Goal: Task Accomplishment & Management: Manage account settings

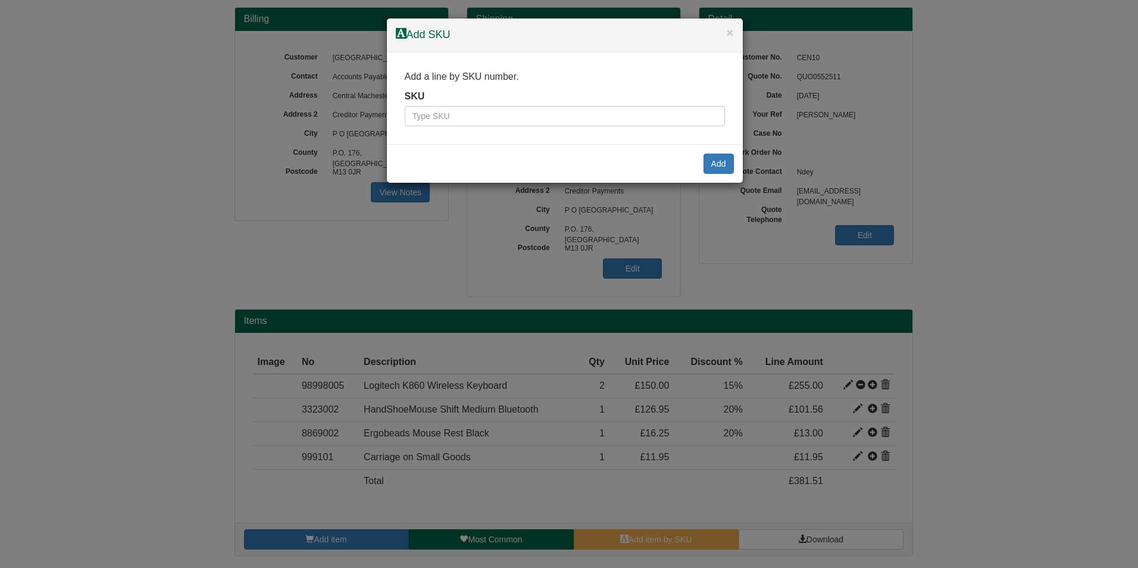
scroll to position [107, 0]
click at [731, 34] on button "×" at bounding box center [729, 32] width 7 height 12
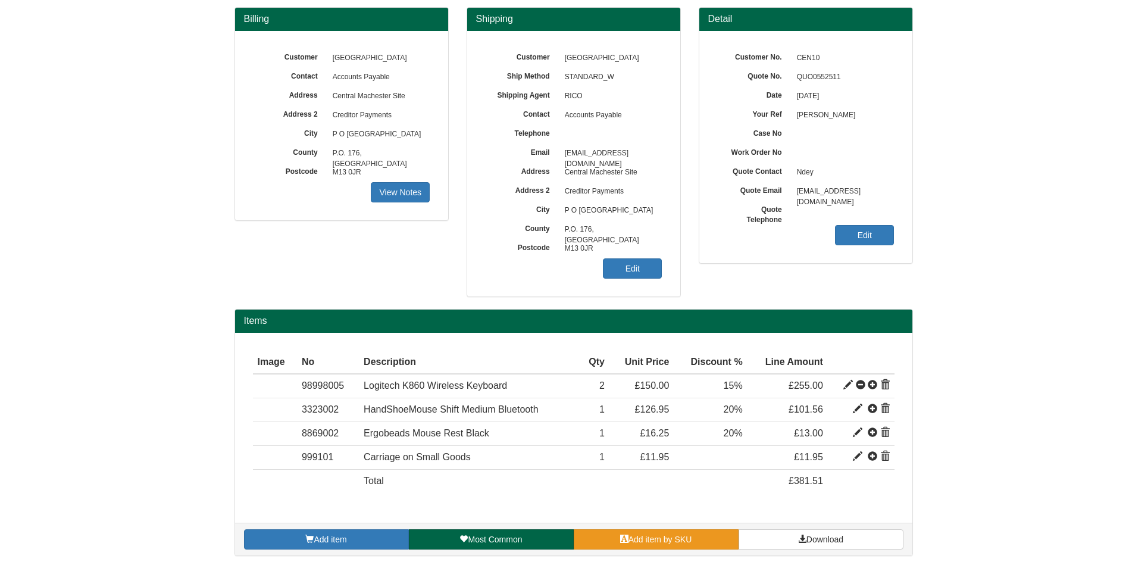
click at [632, 532] on link "Add item by SKU" at bounding box center [656, 539] width 165 height 20
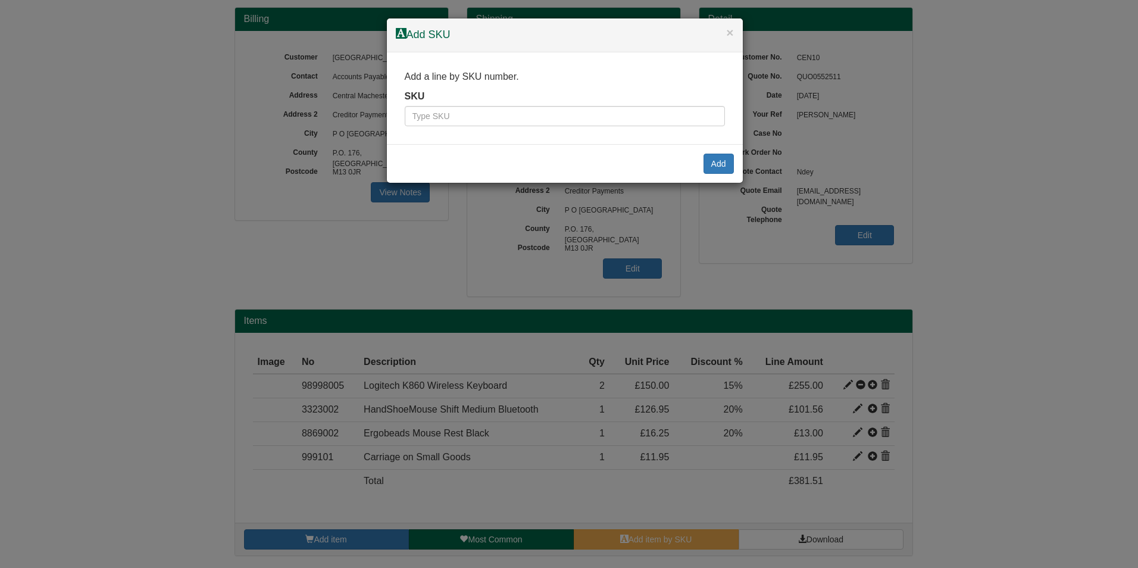
click at [622, 127] on div "Add a line by SKU number. SKU" at bounding box center [565, 98] width 356 height 92
click at [622, 120] on input "text" at bounding box center [565, 116] width 320 height 20
type input "9821331"
click input "Save" at bounding box center [0, 0] width 0 height 0
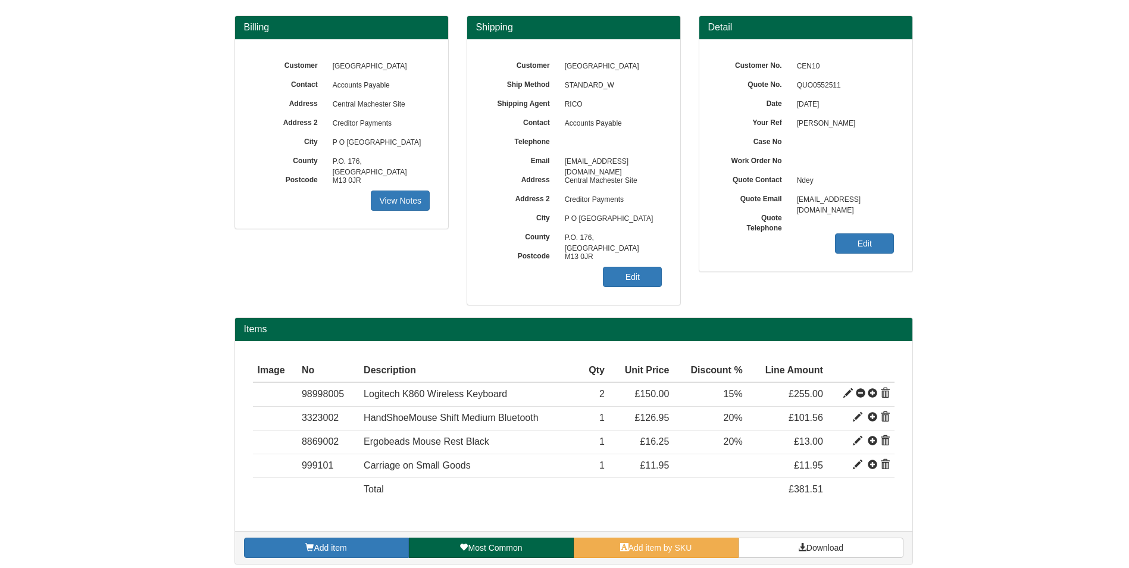
scroll to position [107, 0]
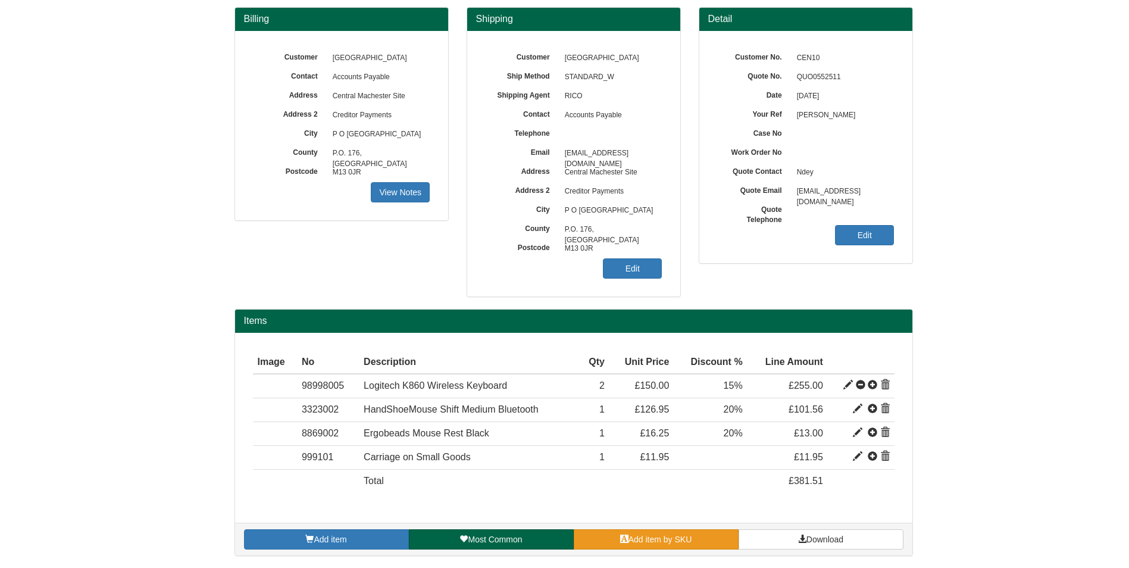
click at [714, 547] on link "Add item by SKU" at bounding box center [656, 539] width 165 height 20
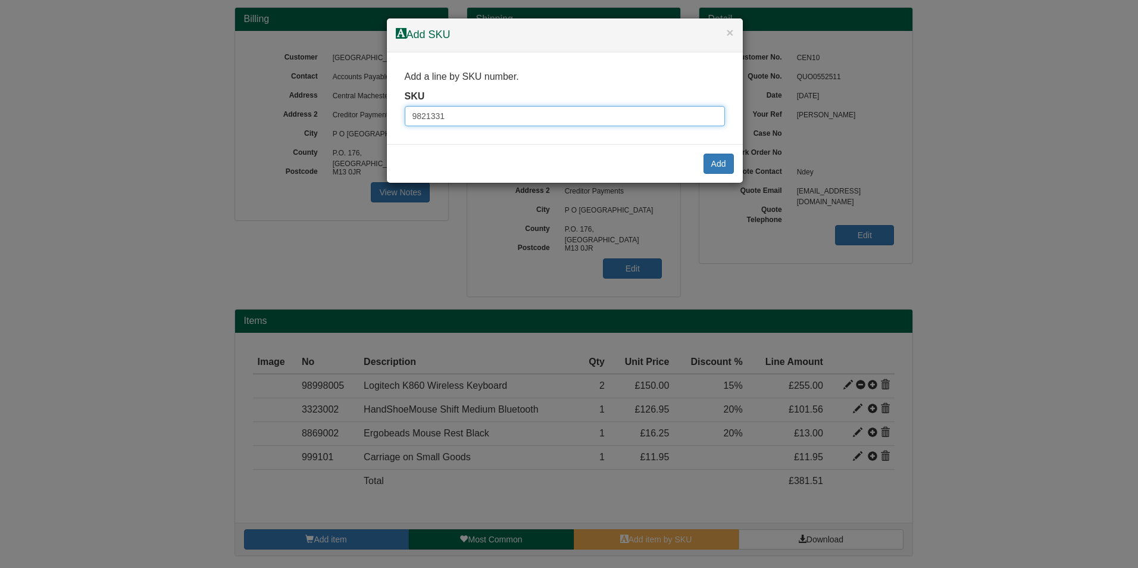
click at [481, 115] on input "9821331" at bounding box center [565, 116] width 320 height 20
click at [717, 168] on button "Add" at bounding box center [718, 163] width 30 height 20
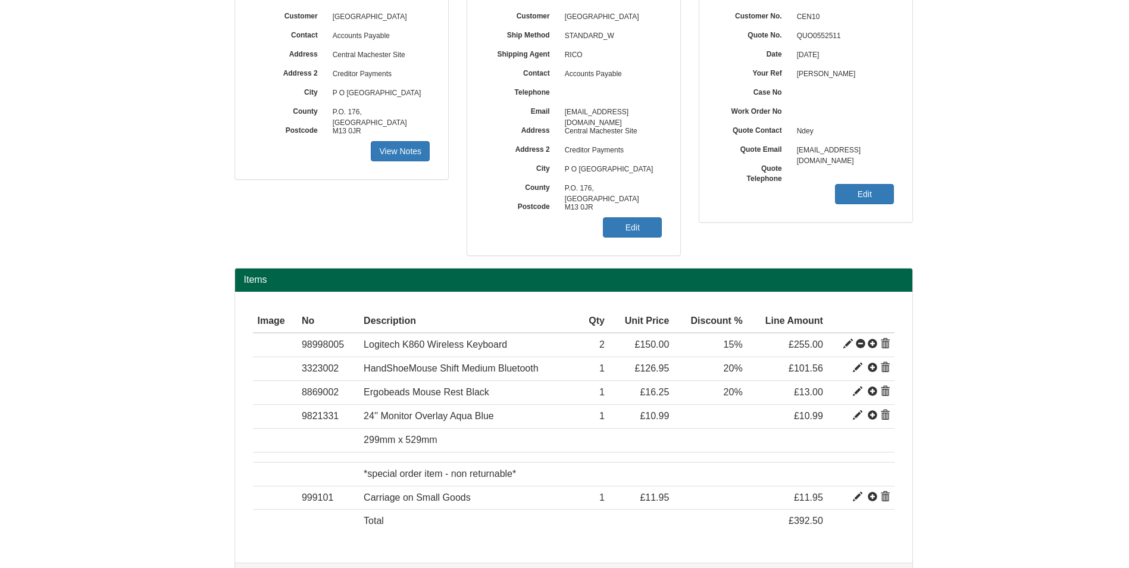
scroll to position [188, 0]
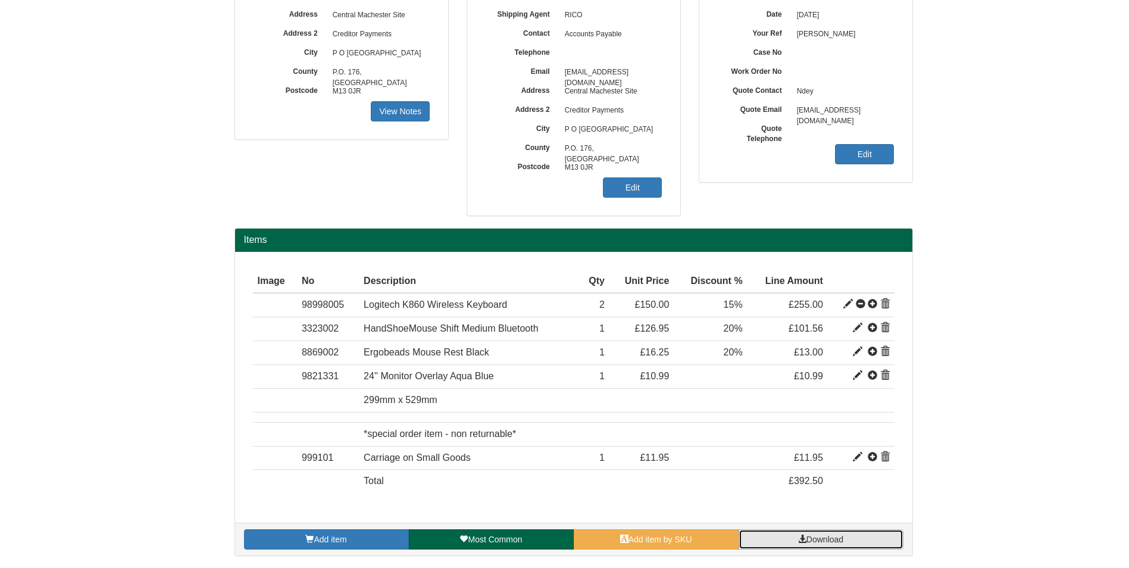
click at [810, 538] on span "Download" at bounding box center [824, 539] width 37 height 10
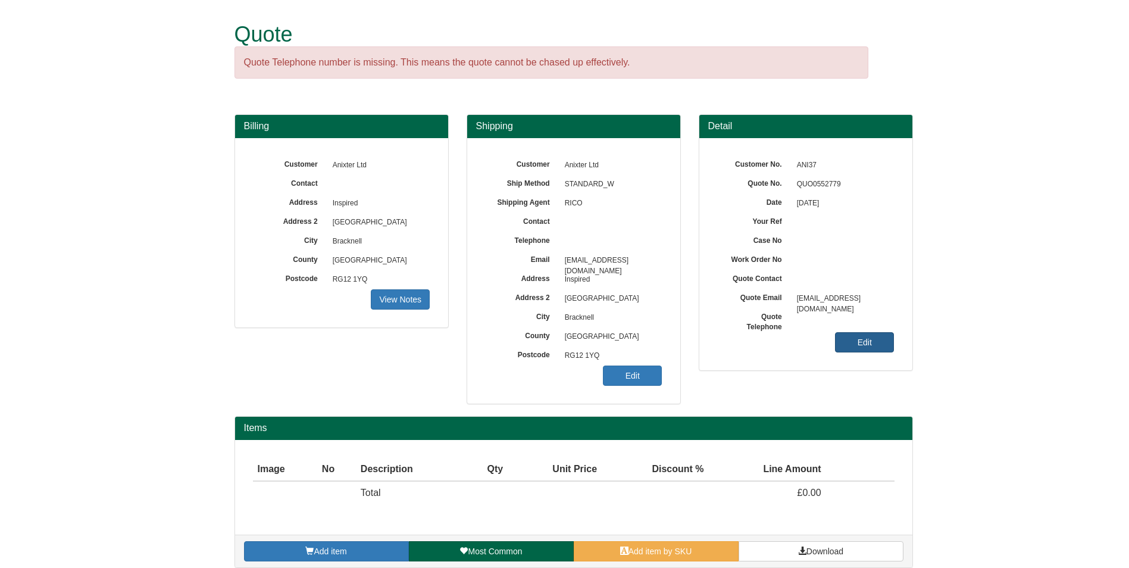
click at [870, 343] on link "Edit" at bounding box center [864, 342] width 59 height 20
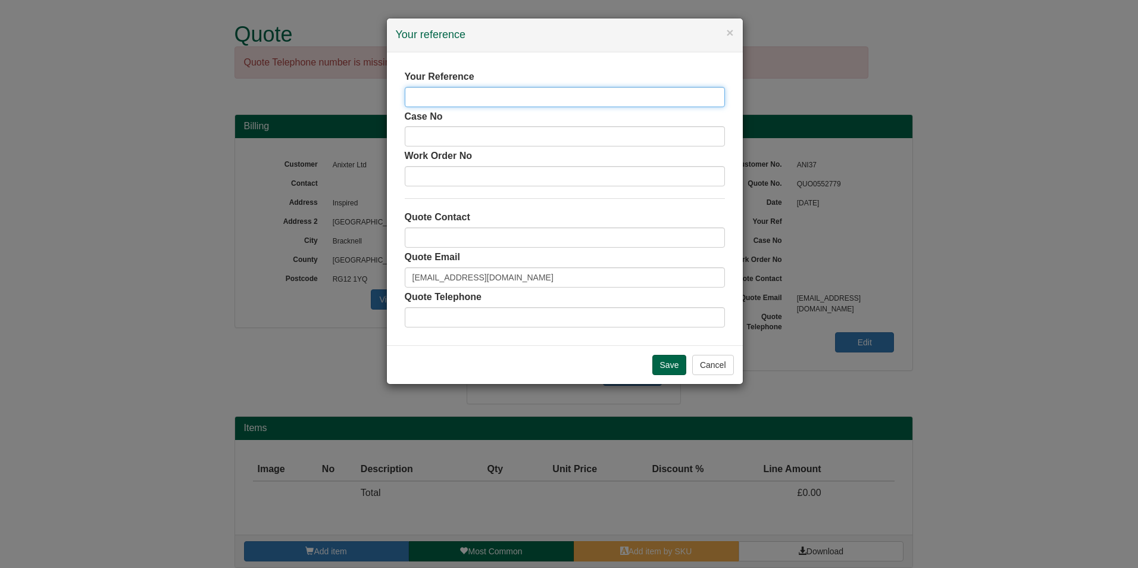
click at [564, 100] on input "text" at bounding box center [565, 97] width 320 height 20
type input "AXE56631"
click at [478, 247] on input "text" at bounding box center [565, 237] width 320 height 20
type input "[PERSON_NAME]"
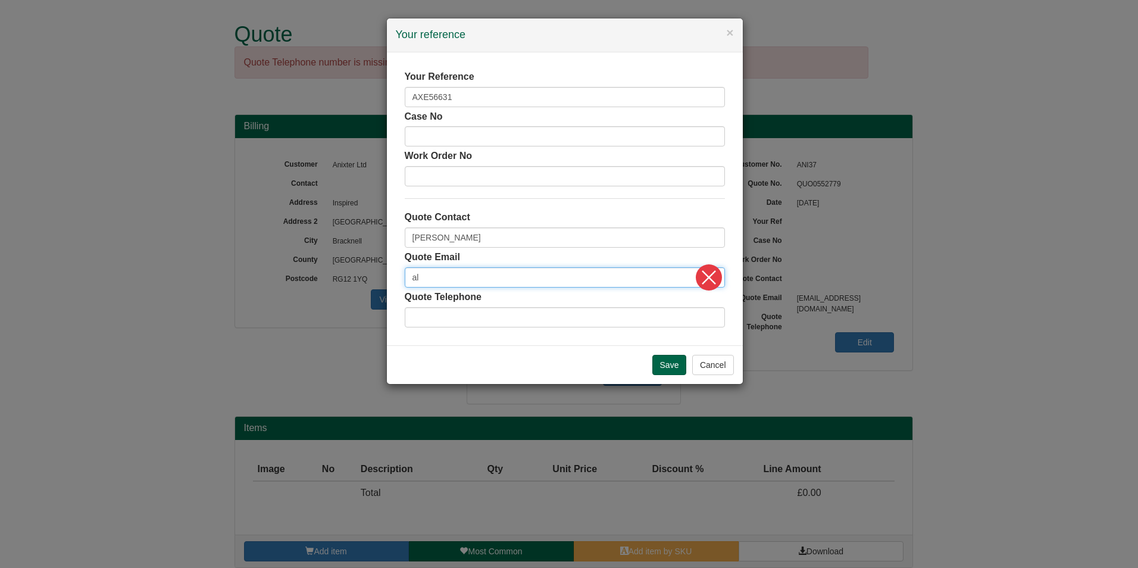
type input "[PERSON_NAME][EMAIL_ADDRESS][PERSON_NAME][DOMAIN_NAME]"
click at [553, 319] on input "text" at bounding box center [565, 317] width 320 height 20
click input "Save" at bounding box center [0, 0] width 0 height 0
type input "01773"
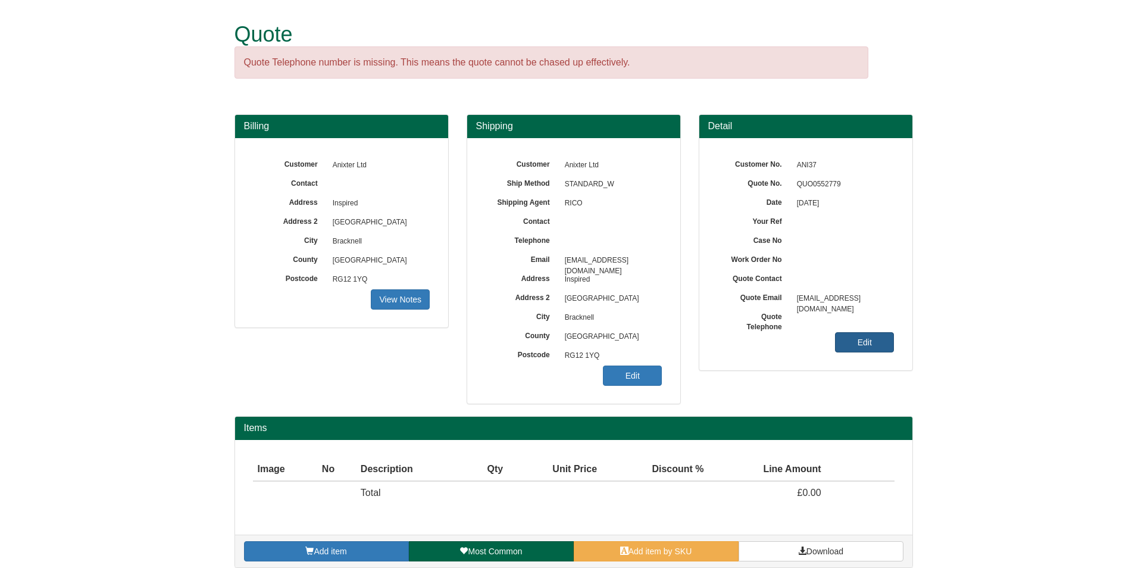
click at [876, 332] on link "Edit" at bounding box center [864, 342] width 59 height 20
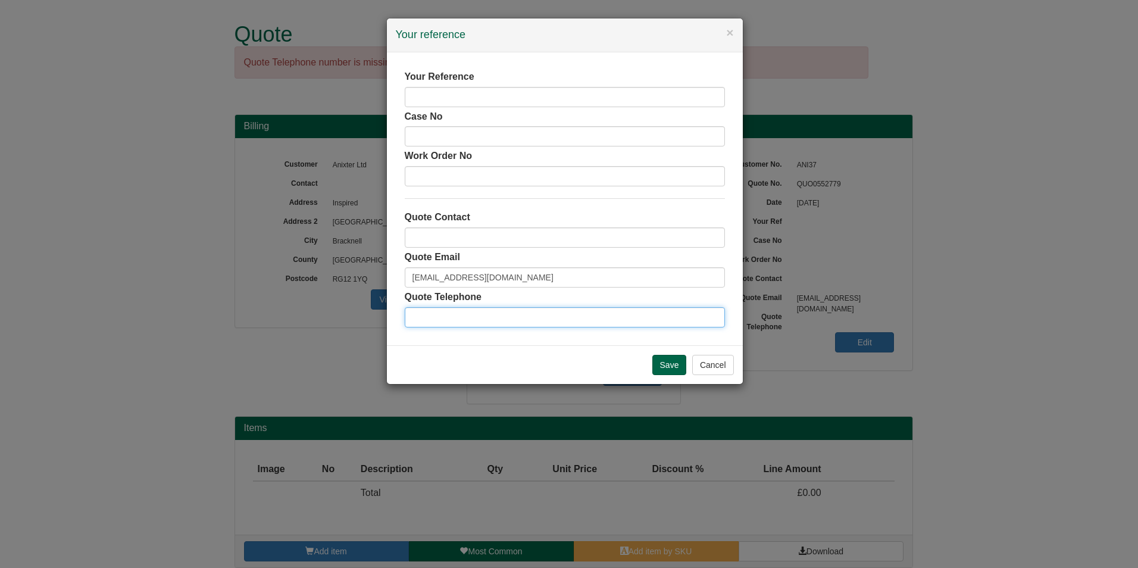
click at [543, 321] on input "text" at bounding box center [565, 317] width 320 height 20
click at [478, 90] on input "text" at bounding box center [565, 97] width 320 height 20
type input "AXE56631"
type input "[PERSON_NAME]"
click at [471, 314] on input "017" at bounding box center [565, 317] width 320 height 20
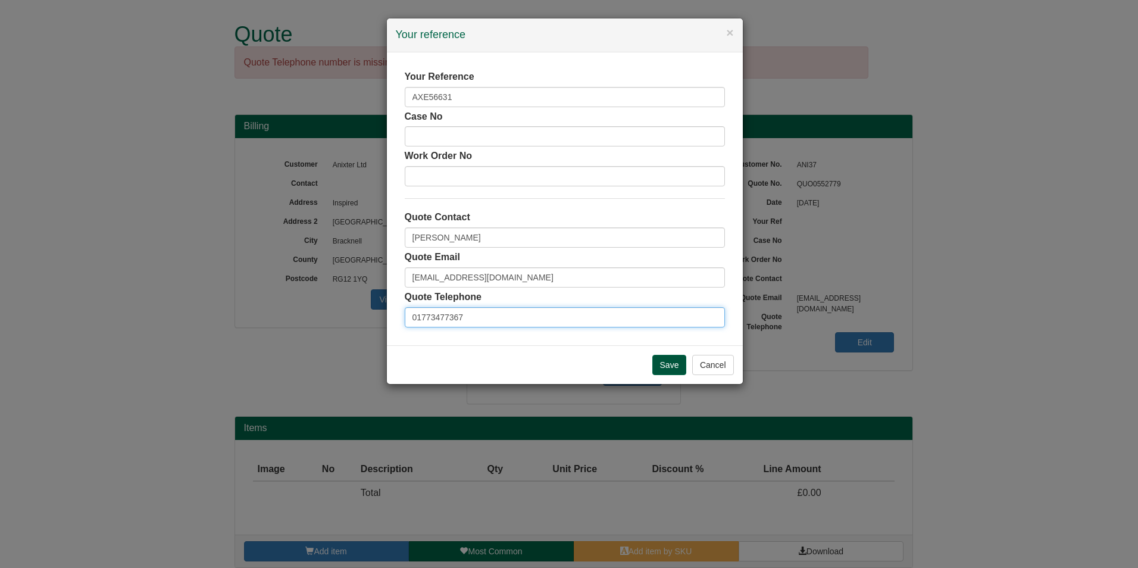
type input "01773477367"
click at [667, 357] on input "Save" at bounding box center [669, 365] width 35 height 20
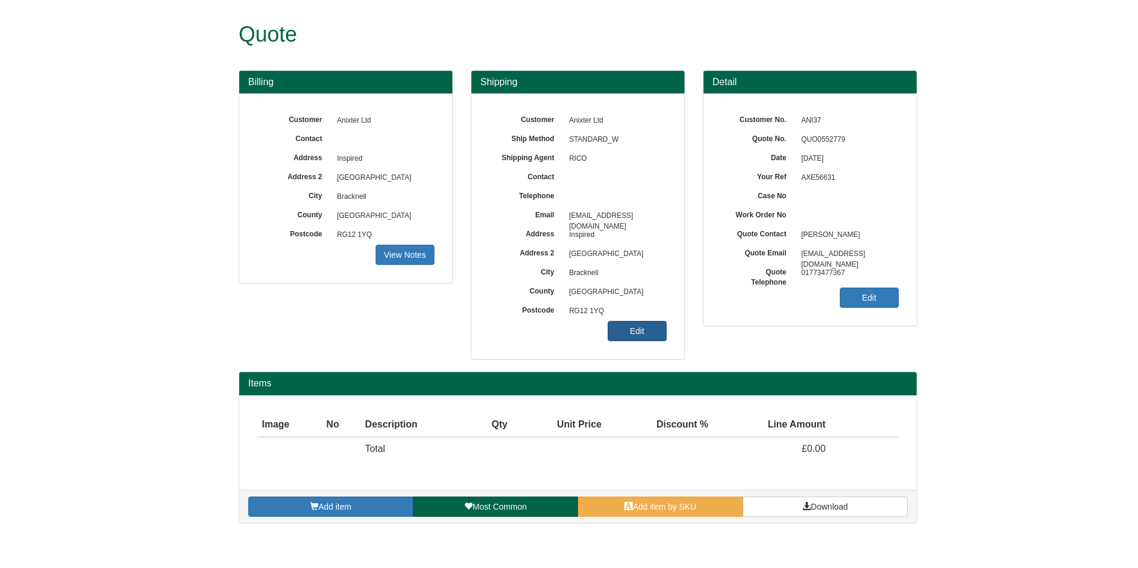
click at [643, 337] on link "Edit" at bounding box center [636, 331] width 59 height 20
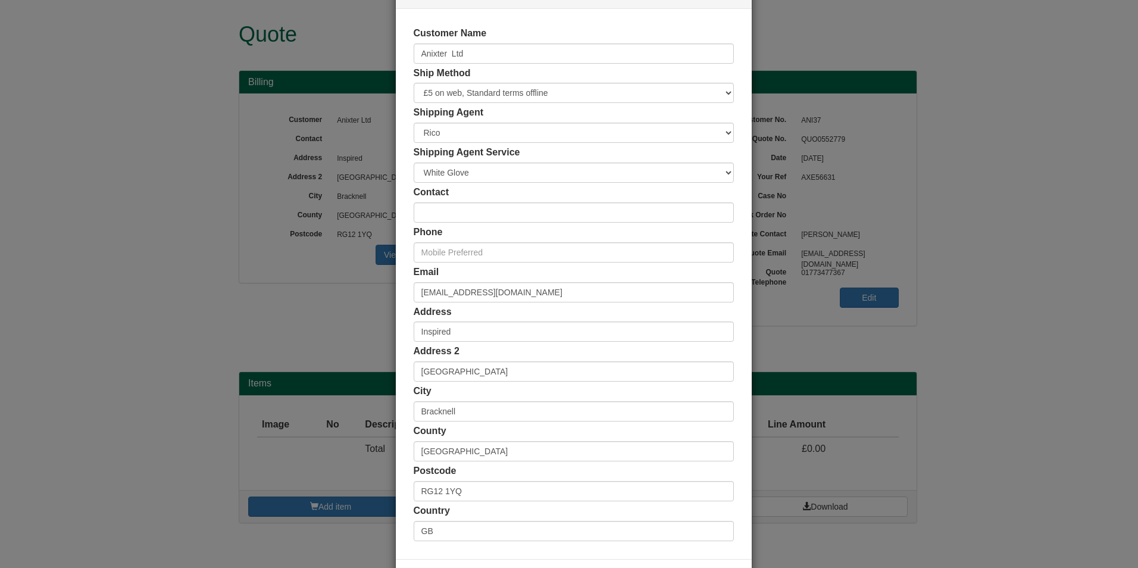
scroll to position [92, 0]
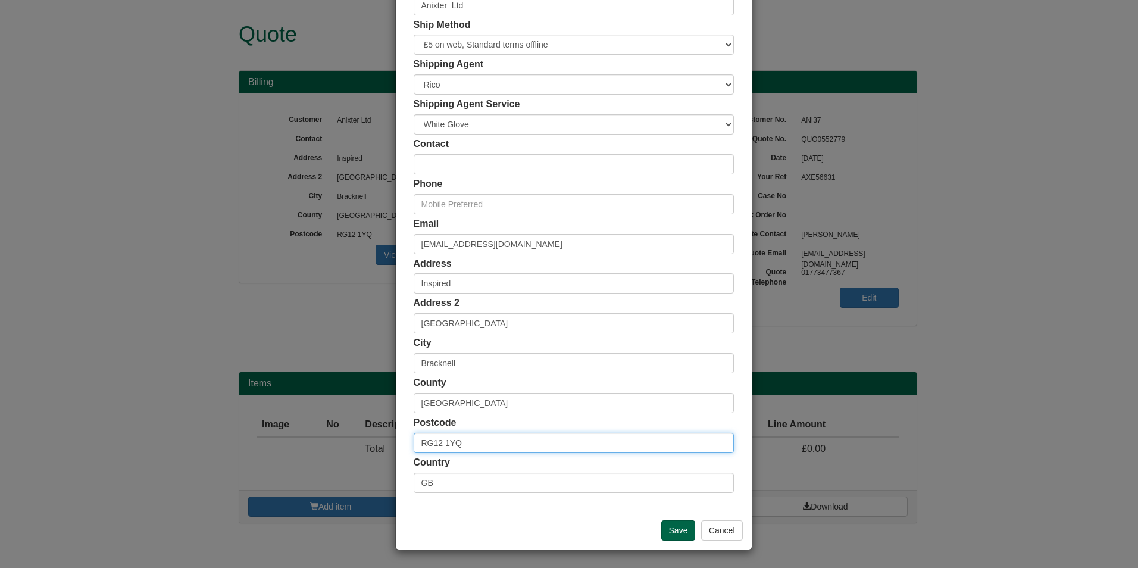
drag, startPoint x: 537, startPoint y: 439, endPoint x: 309, endPoint y: 433, distance: 228.0
click at [309, 433] on div "× Shipping Customer Name Anixter Ltd Ship Method Free of Charge £5 Flat Rate £7…" at bounding box center [569, 284] width 1138 height 568
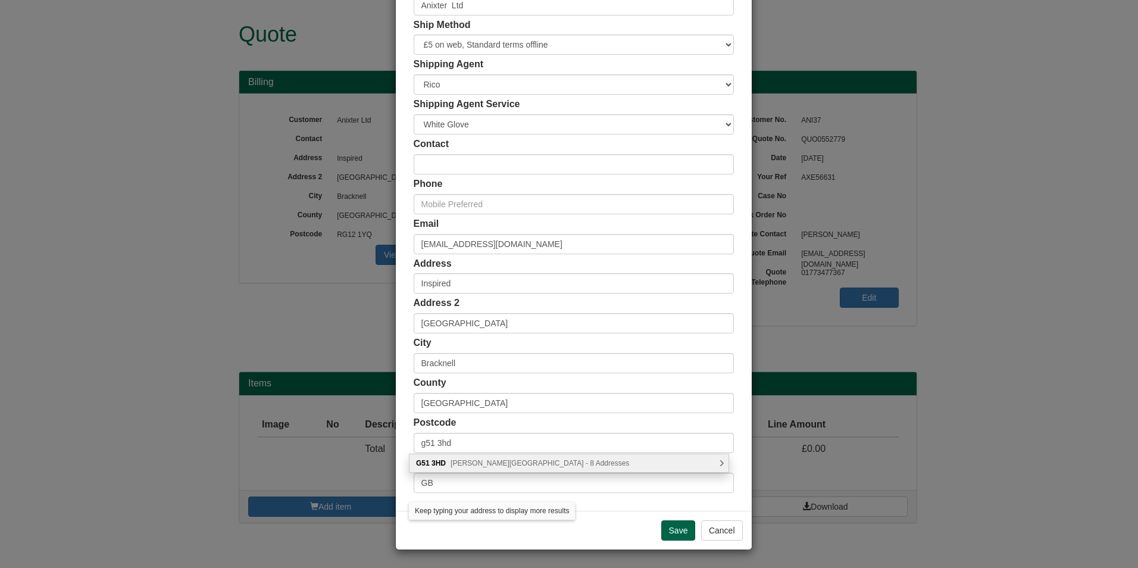
click at [619, 460] on div "G51 [STREET_ADDRESS][PERSON_NAME] Addresses" at bounding box center [568, 463] width 319 height 18
type input "G51 3HD"
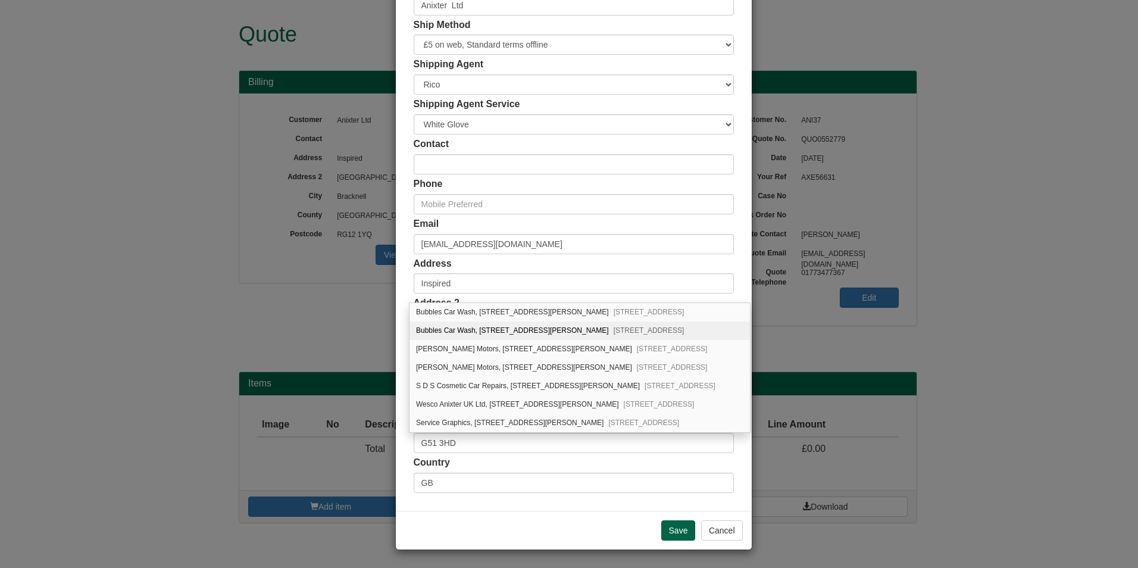
scroll to position [55, 0]
click at [624, 383] on span "[STREET_ADDRESS]" at bounding box center [659, 386] width 71 height 8
type input "Wesco Anixter UK Ltd"
type input "[STREET_ADDRESS][PERSON_NAME]"
type input "[GEOGRAPHIC_DATA]"
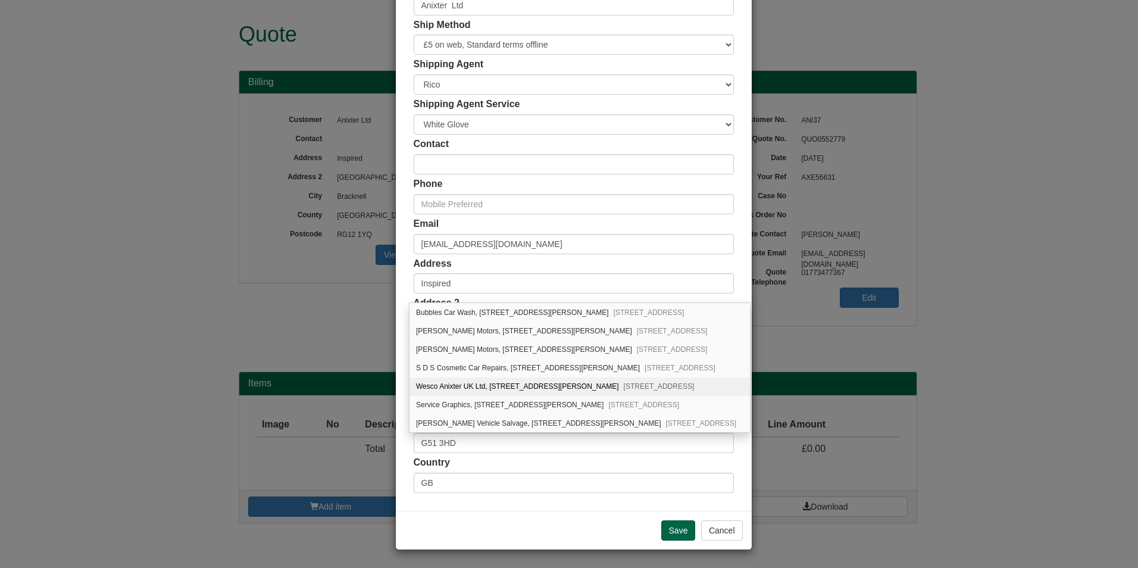
type input "[GEOGRAPHIC_DATA]"
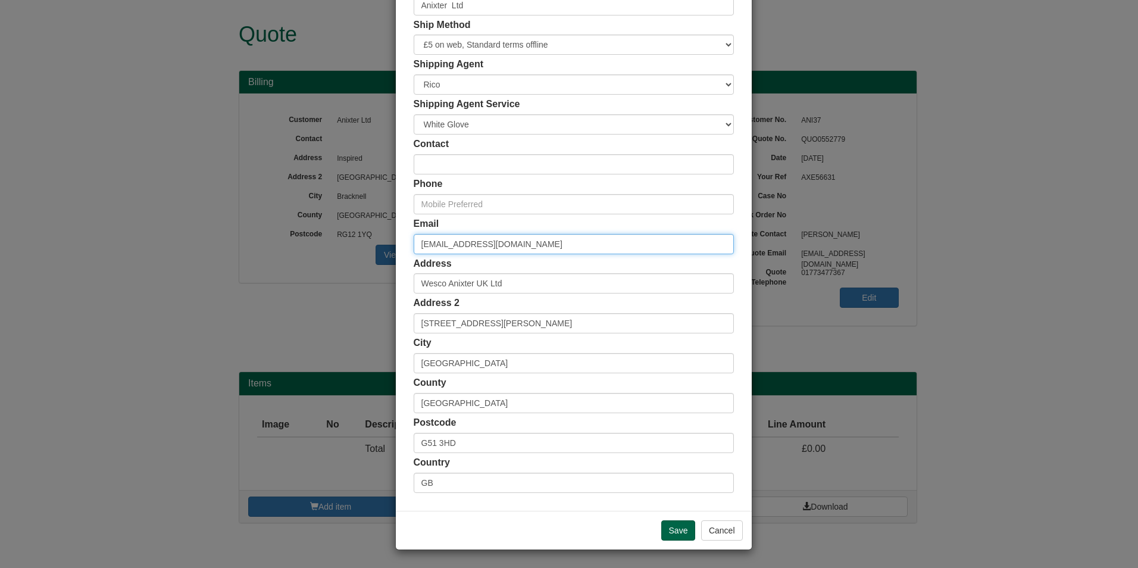
drag, startPoint x: 522, startPoint y: 243, endPoint x: 345, endPoint y: 251, distance: 176.9
click at [345, 251] on div "× Shipping Customer Name Anixter Ltd Ship Method Free of Charge £5 Flat Rate £7…" at bounding box center [569, 284] width 1138 height 568
type input "[PERSON_NAME][EMAIL_ADDRESS][PERSON_NAME][DOMAIN_NAME]"
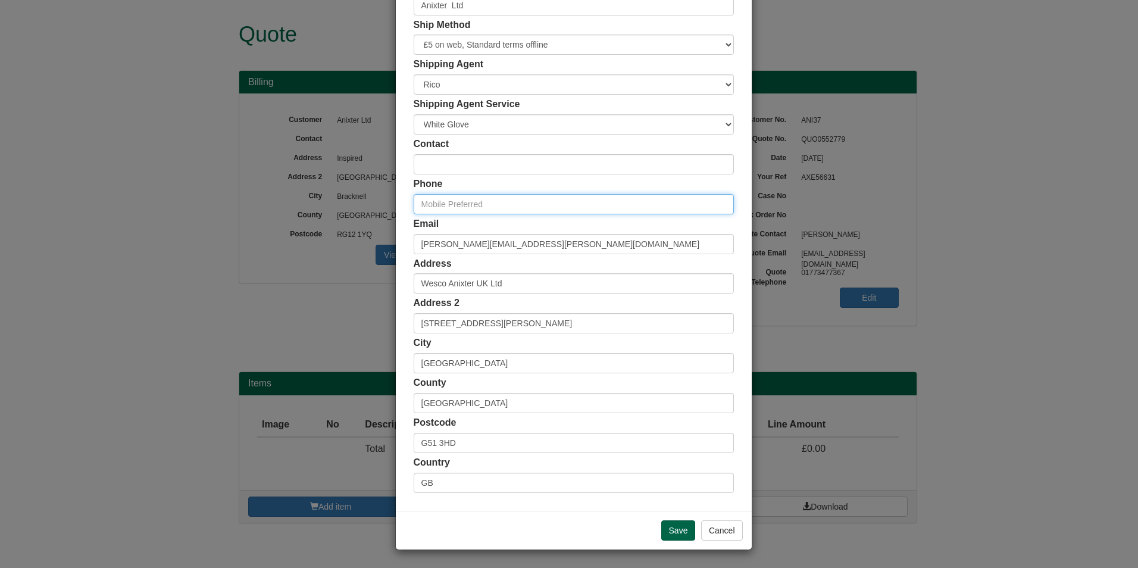
type input "01773477367"
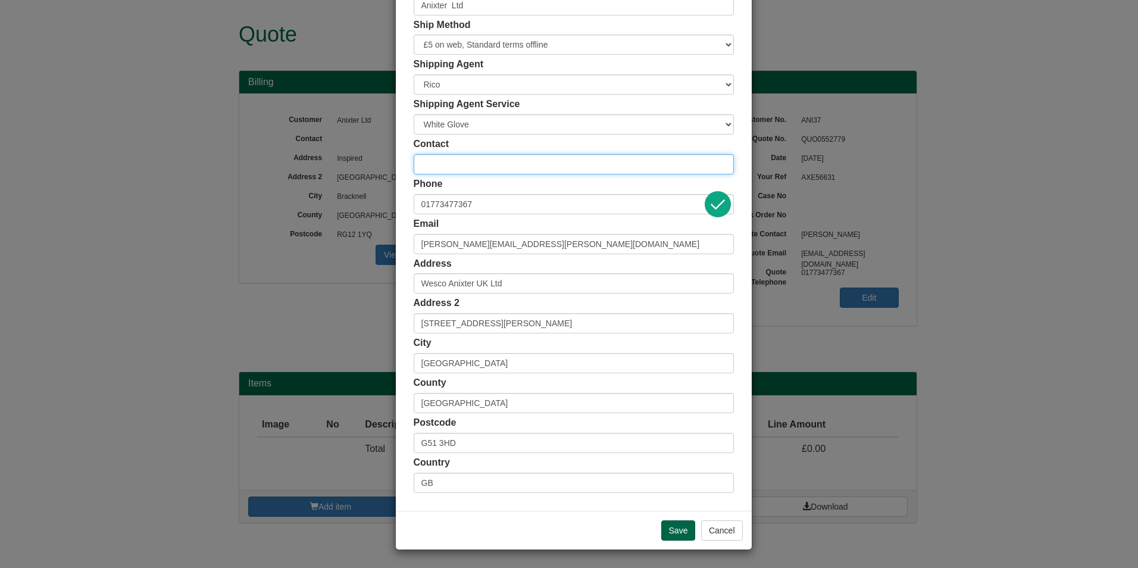
click at [462, 173] on input "text" at bounding box center [573, 164] width 320 height 20
type input "[PERSON_NAME]"
click at [671, 533] on input "Save" at bounding box center [678, 530] width 35 height 20
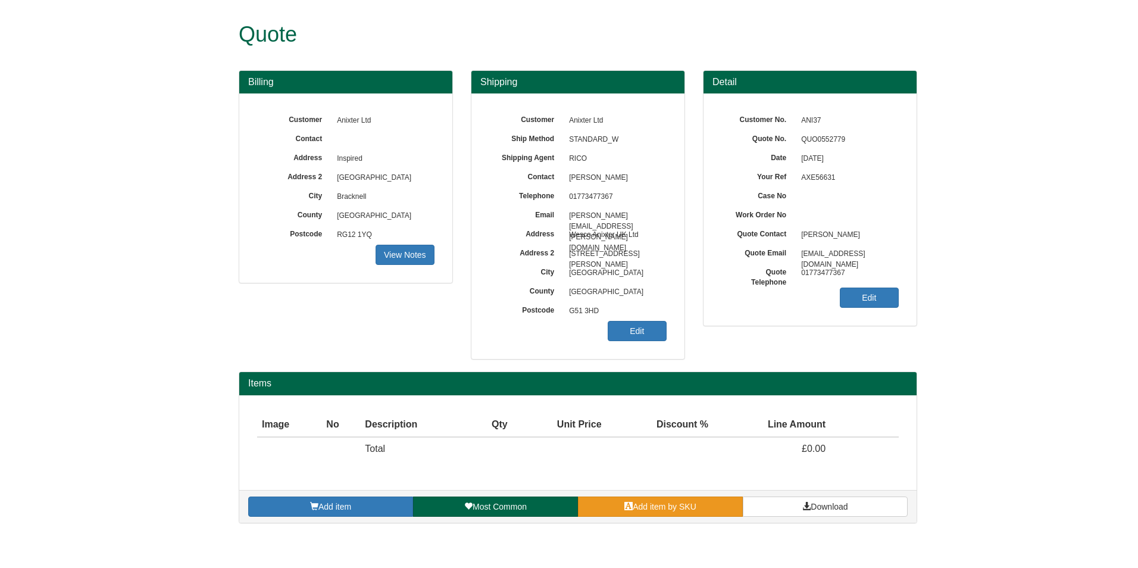
click at [725, 510] on link "Add item by SKU" at bounding box center [660, 506] width 165 height 20
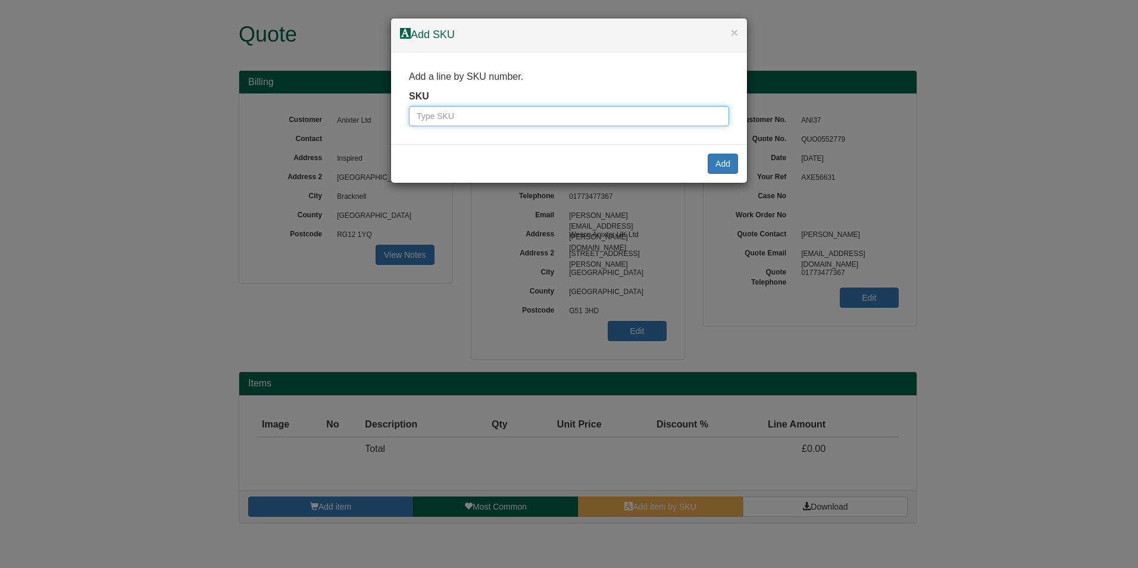
click at [491, 121] on input "text" at bounding box center [569, 116] width 320 height 20
type input "2333805"
click at [723, 169] on button "Add" at bounding box center [722, 163] width 30 height 20
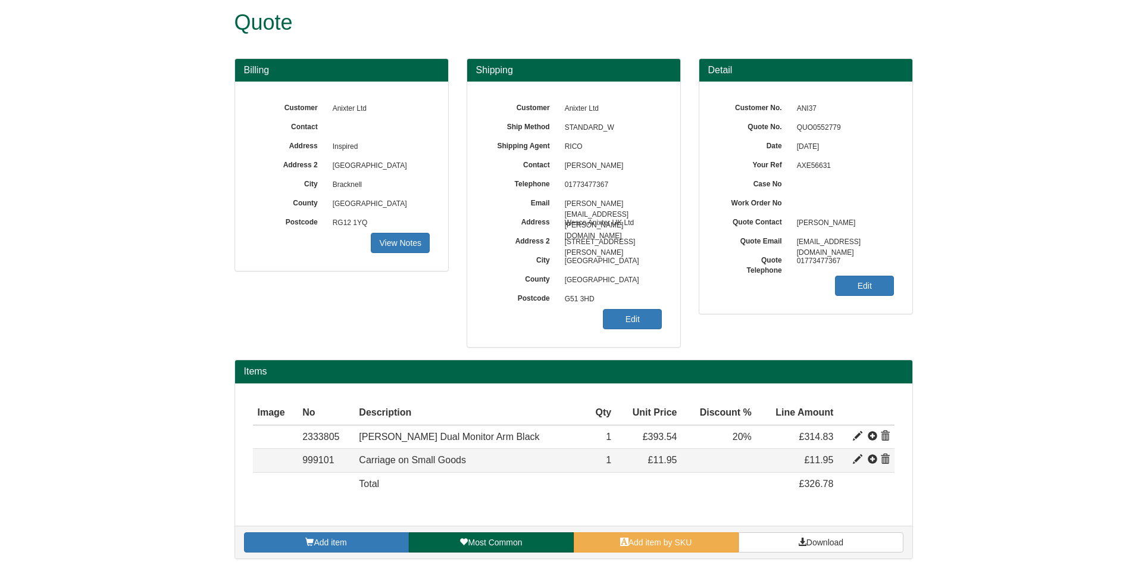
scroll to position [15, 0]
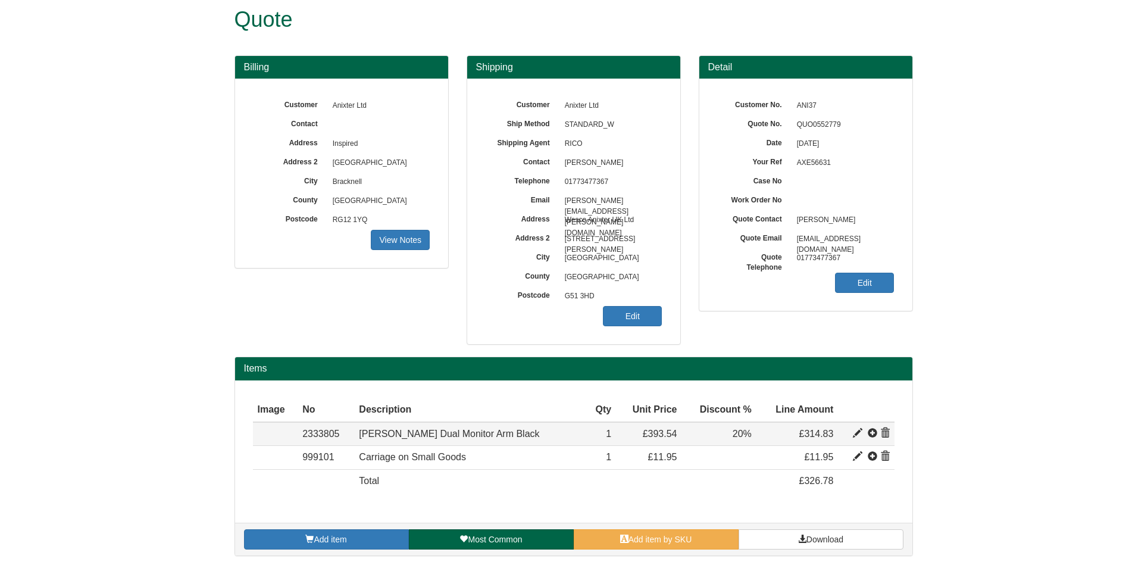
click at [856, 443] on td at bounding box center [866, 434] width 56 height 24
click at [857, 432] on span at bounding box center [858, 433] width 10 height 10
type input "[PERSON_NAME] Dual Monitor Arm Black"
type input "66.76"
type input "393.54"
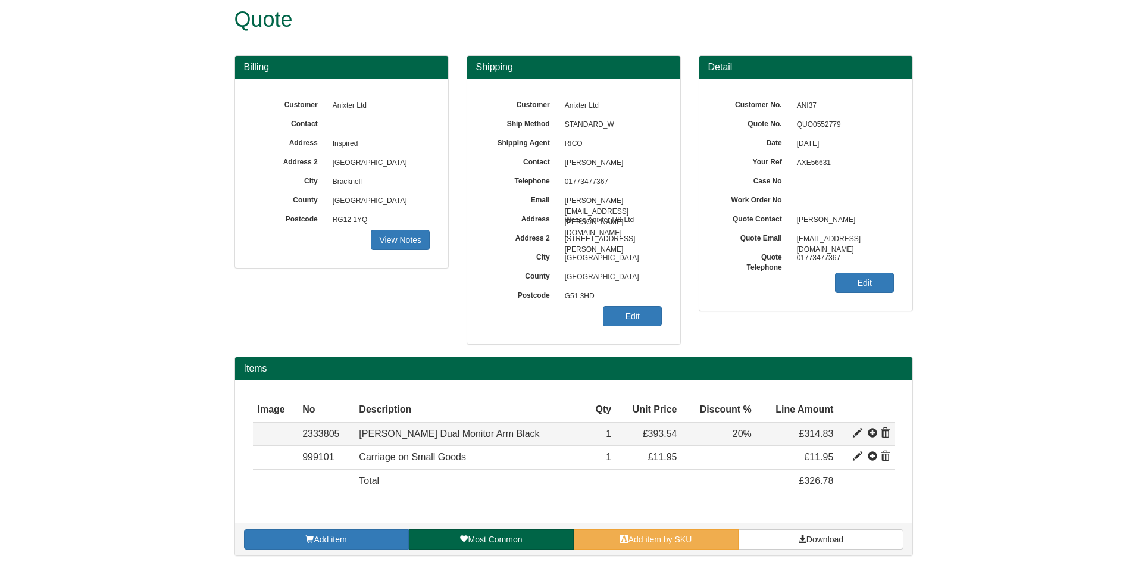
type input "393.54"
type input "1"
type input "20.00"
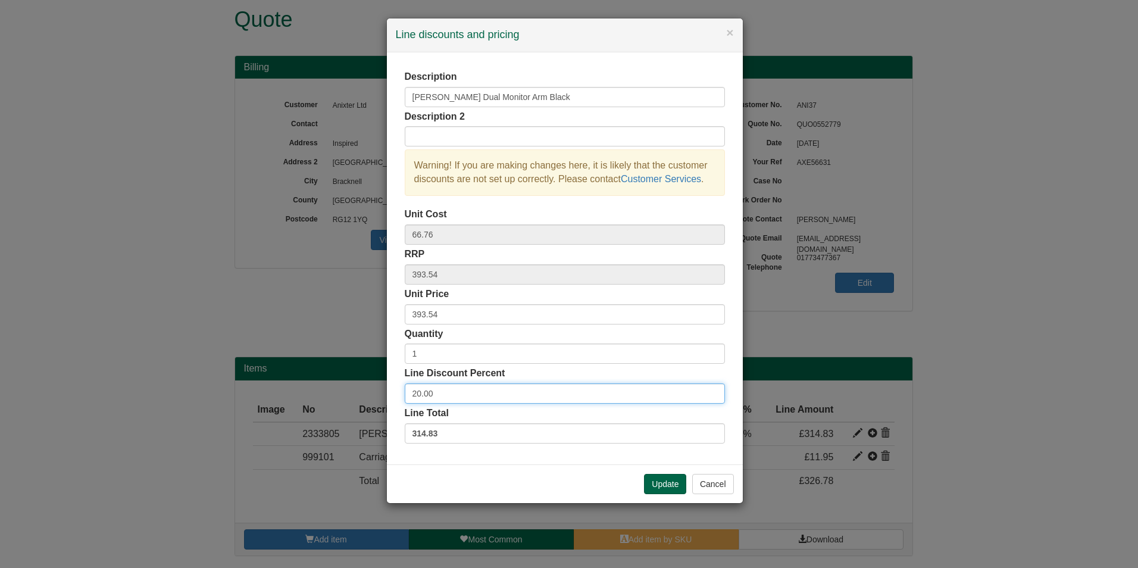
drag, startPoint x: 483, startPoint y: 393, endPoint x: 393, endPoint y: 395, distance: 89.9
click at [393, 395] on div "Description Tallo Dual Monitor Arm Black Description 2 Warning! If you are maki…" at bounding box center [565, 258] width 356 height 412
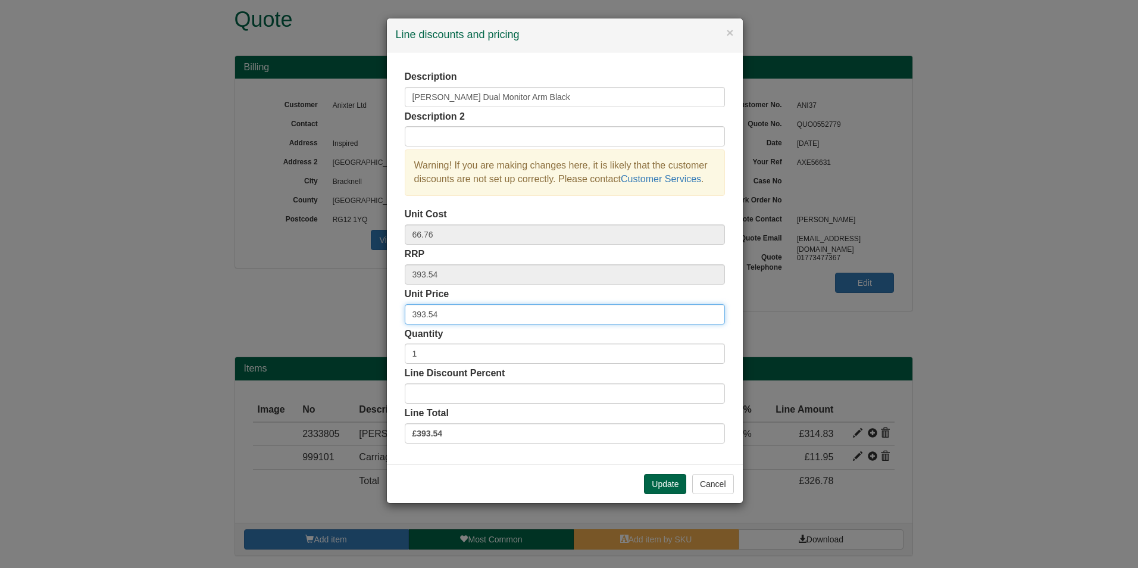
drag, startPoint x: 435, startPoint y: 311, endPoint x: 311, endPoint y: 321, distance: 124.1
click at [311, 321] on div "× Line discounts and pricing Description Tallo Dual Monitor Arm Black Descripti…" at bounding box center [569, 284] width 1138 height 568
click at [427, 314] on input "1572.57" at bounding box center [565, 314] width 320 height 20
type input "152.57"
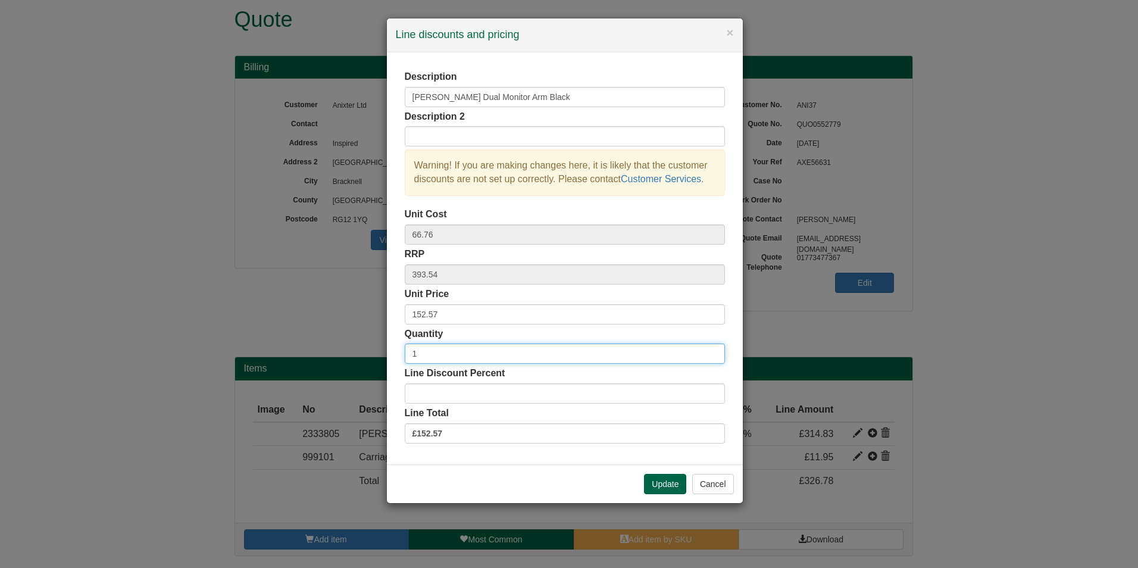
drag, startPoint x: 643, startPoint y: 361, endPoint x: 335, endPoint y: 357, distance: 307.6
click at [335, 357] on div "× Line discounts and pricing Description Tallo Dual Monitor Arm Black Descripti…" at bounding box center [569, 284] width 1138 height 568
type input "88"
click at [659, 481] on button "Update" at bounding box center [665, 484] width 42 height 20
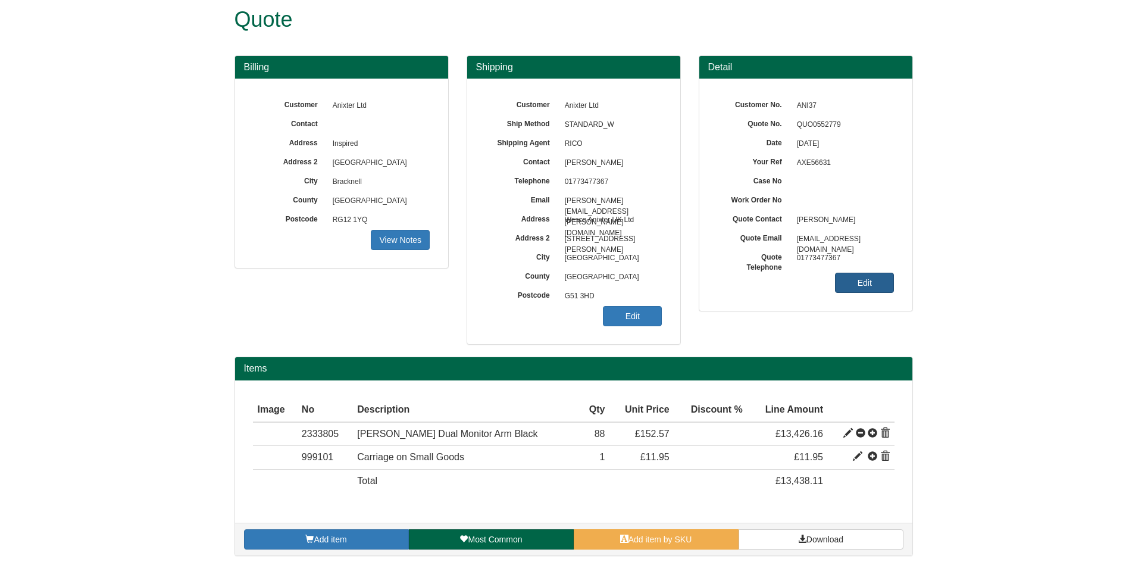
click at [856, 280] on link "Edit" at bounding box center [864, 282] width 59 height 20
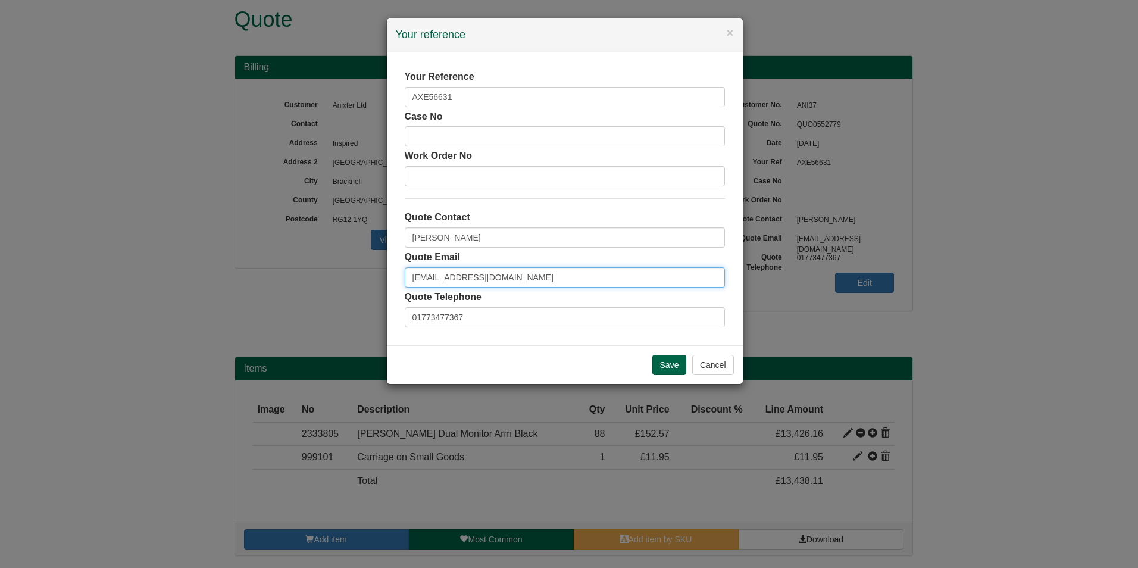
drag, startPoint x: 433, startPoint y: 276, endPoint x: 301, endPoint y: 283, distance: 131.6
click at [301, 283] on div "× Your reference Your Reference AXE56631 Case No Work Order No Quote Contact Al…" at bounding box center [569, 284] width 1138 height 568
drag, startPoint x: 565, startPoint y: 258, endPoint x: 531, endPoint y: 265, distance: 34.7
click at [531, 265] on div "Quote Email alex@anixter.com" at bounding box center [565, 268] width 320 height 37
drag, startPoint x: 525, startPoint y: 283, endPoint x: 350, endPoint y: 276, distance: 175.0
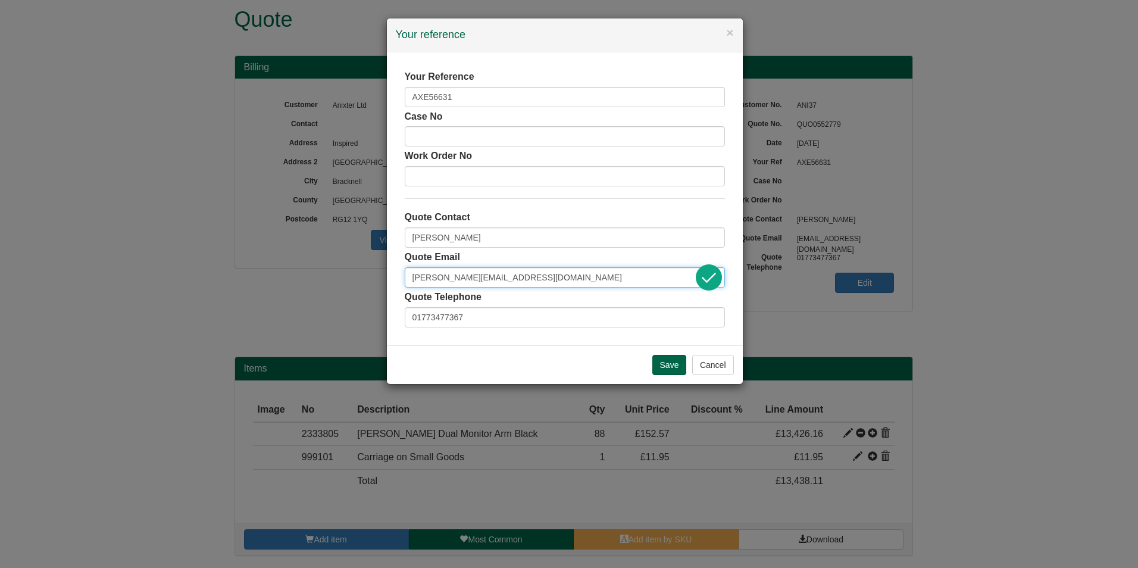
click at [350, 276] on div "× Your reference Your Reference AXE56631 Case No Work Order No Quote Contact Al…" at bounding box center [569, 284] width 1138 height 568
paste input ".kinder@wesco"
type input "[PERSON_NAME][EMAIL_ADDRESS][PERSON_NAME][DOMAIN_NAME]"
click at [676, 368] on input "Save" at bounding box center [669, 365] width 35 height 20
click at [674, 360] on input "Save" at bounding box center [669, 365] width 35 height 20
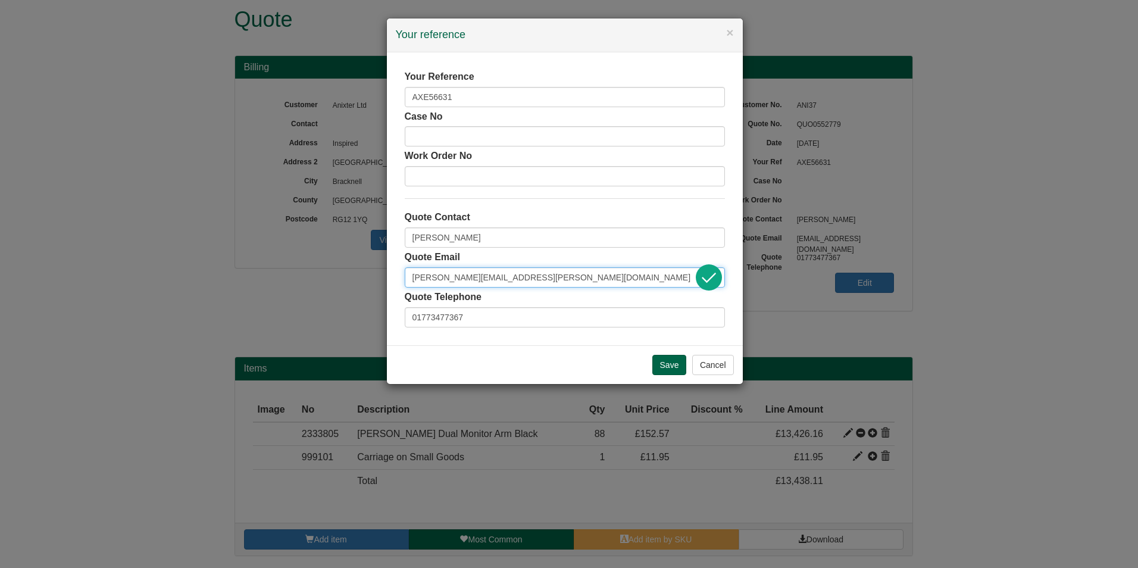
click at [565, 274] on input "[PERSON_NAME][EMAIL_ADDRESS][PERSON_NAME][DOMAIN_NAME]" at bounding box center [565, 277] width 320 height 20
click at [663, 360] on input "Save" at bounding box center [669, 365] width 35 height 20
click at [697, 365] on button "Cancel" at bounding box center [713, 365] width 42 height 20
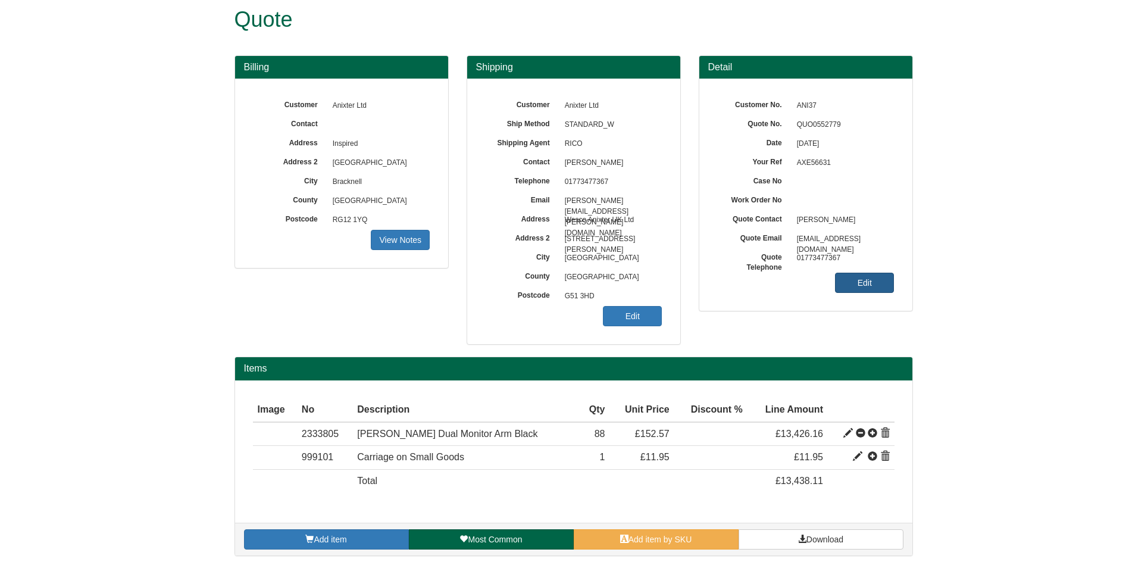
click at [890, 282] on link "Edit" at bounding box center [864, 282] width 59 height 20
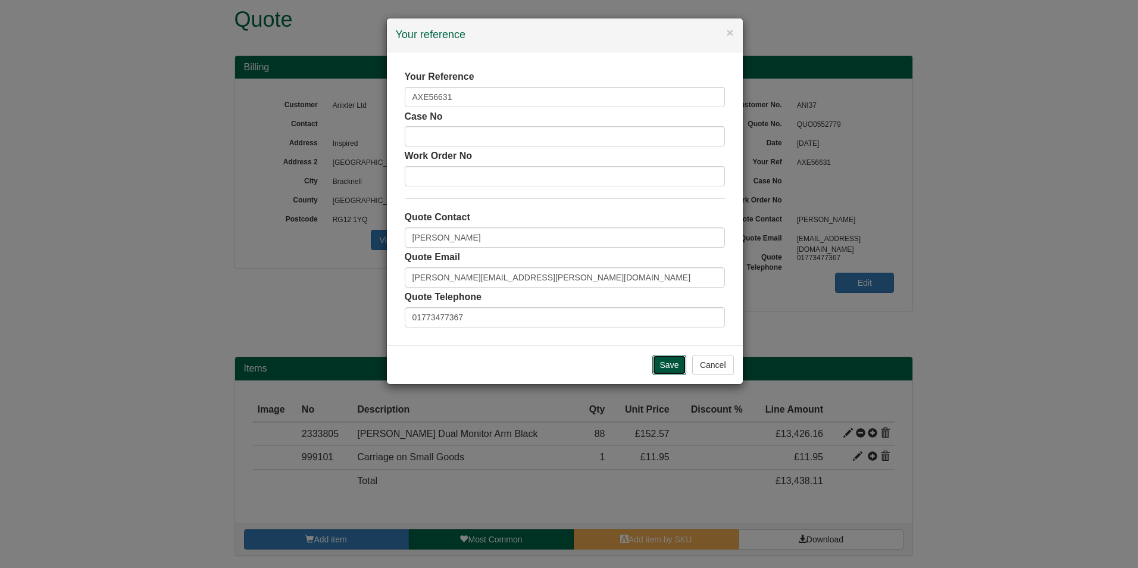
click at [683, 366] on input "Save" at bounding box center [669, 365] width 35 height 20
click at [708, 364] on button "Cancel" at bounding box center [713, 365] width 42 height 20
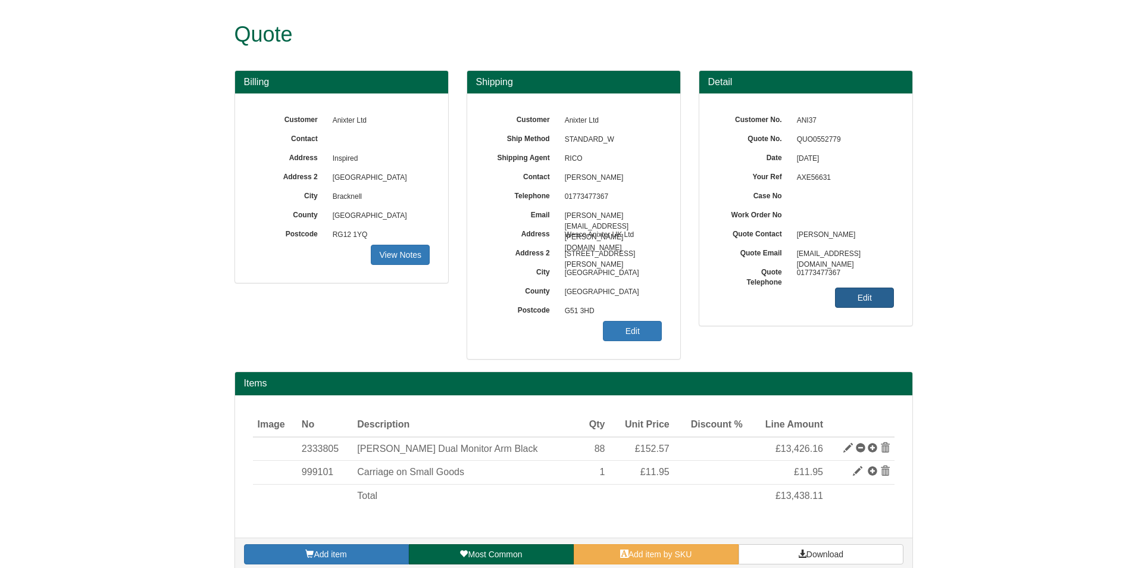
click at [870, 302] on link "Edit" at bounding box center [864, 297] width 59 height 20
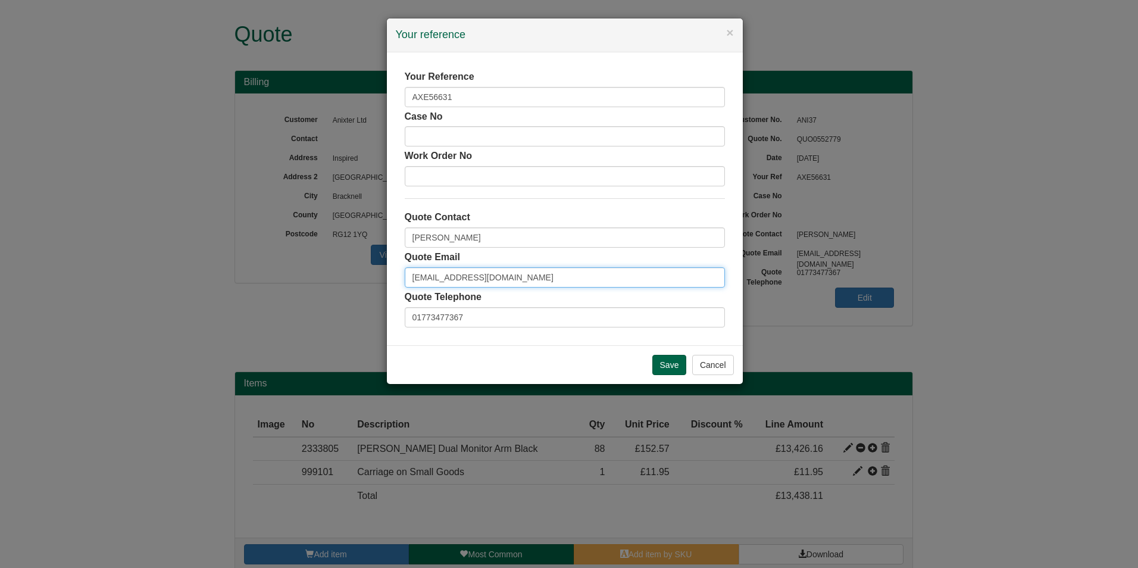
drag, startPoint x: 435, startPoint y: 272, endPoint x: 359, endPoint y: 268, distance: 75.6
click at [359, 268] on div "× Your reference Your Reference AXE56631 Case No Work Order No Quote Contact [P…" at bounding box center [569, 284] width 1138 height 568
drag, startPoint x: 566, startPoint y: 278, endPoint x: 323, endPoint y: 270, distance: 243.5
click at [323, 270] on div "× Your reference Your Reference AXE56631 Case No Work Order No Quote Contact Al…" at bounding box center [569, 284] width 1138 height 568
type input "[PERSON_NAME][EMAIL_ADDRESS][PERSON_NAME][DOMAIN_NAME]"
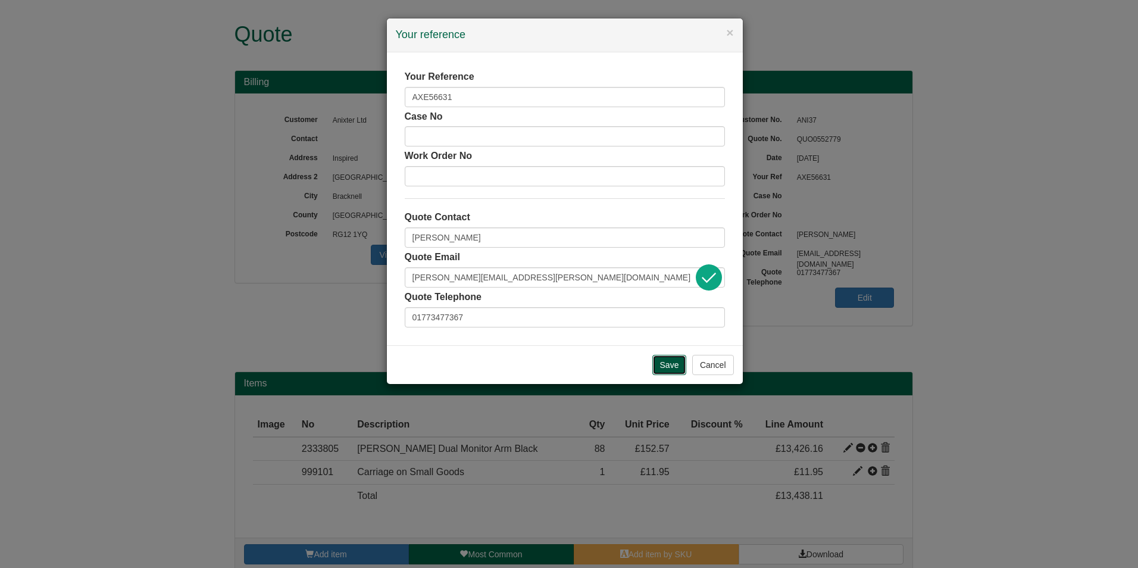
click at [660, 366] on input "Save" at bounding box center [669, 365] width 35 height 20
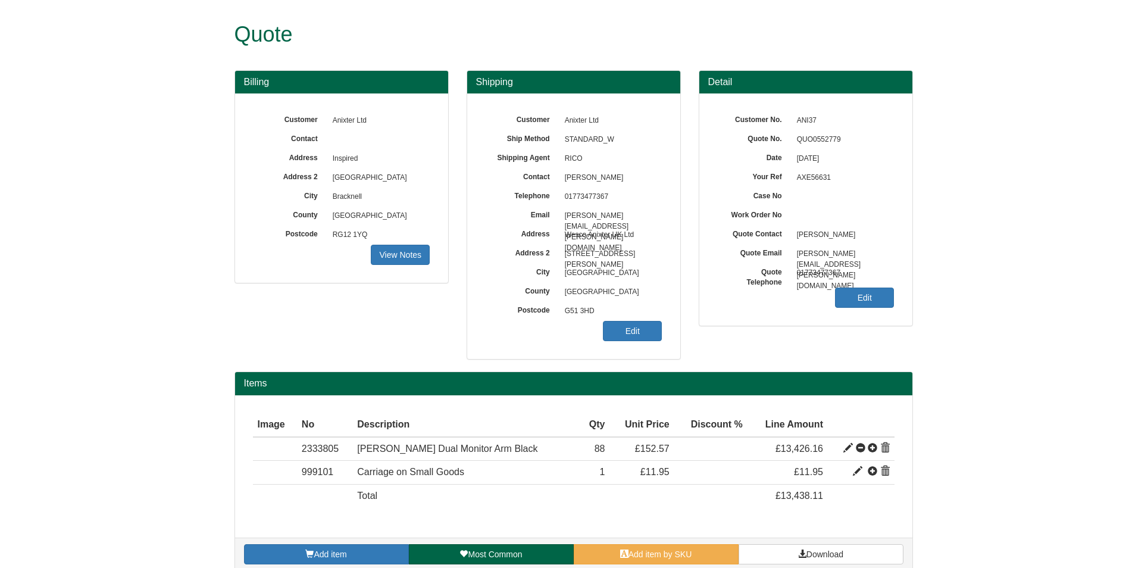
scroll to position [15, 0]
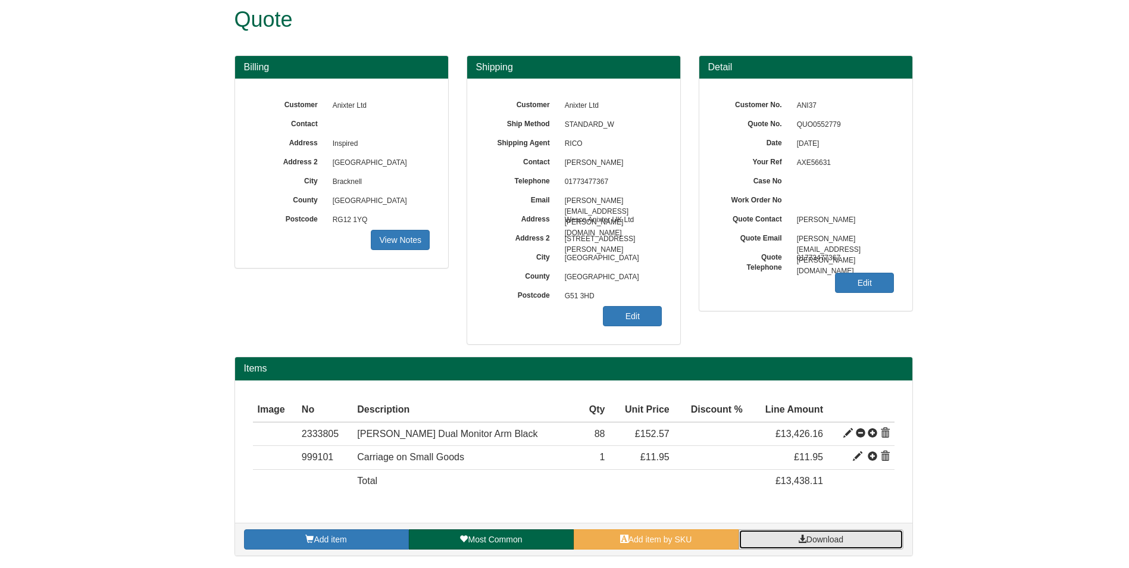
click at [794, 538] on link "Download" at bounding box center [820, 539] width 165 height 20
